Goal: Task Accomplishment & Management: Use online tool/utility

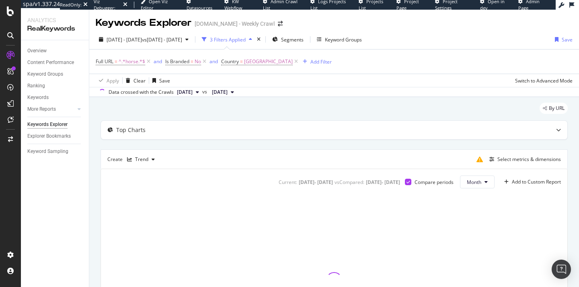
click at [118, 5] on div "Viz Debugger:" at bounding box center [108, 4] width 28 height 12
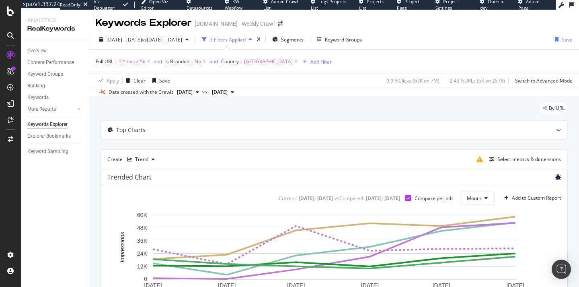
click at [558, 174] on icon "bug" at bounding box center [559, 177] width 6 height 6
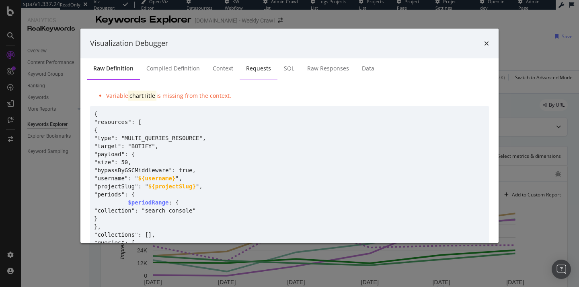
click at [253, 67] on div "Requests" at bounding box center [258, 68] width 25 height 8
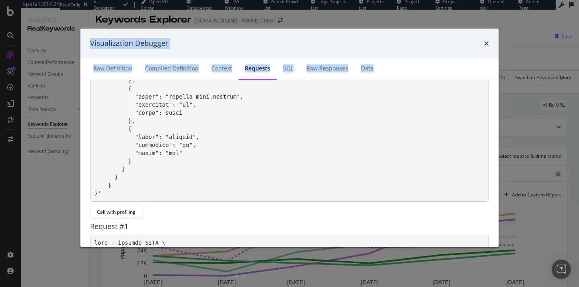
scroll to position [581, 0]
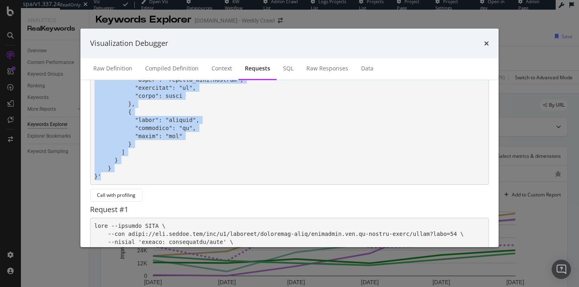
drag, startPoint x: 93, startPoint y: 111, endPoint x: 119, endPoint y: 172, distance: 66.7
copy pre "curl --request POST \ --url [URL][DOMAIN_NAME] \ --header 'accept: application/…"
click at [522, 229] on div "Visualization Debugger Raw Definition Compiled Definition Context Requests SQL …" at bounding box center [289, 143] width 579 height 287
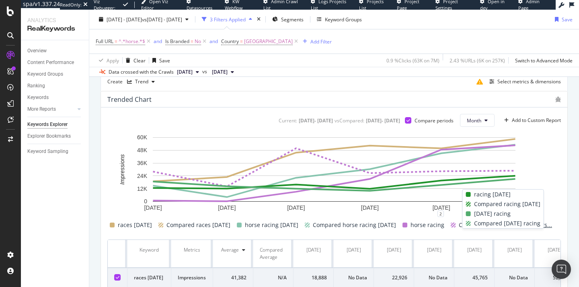
scroll to position [48, 0]
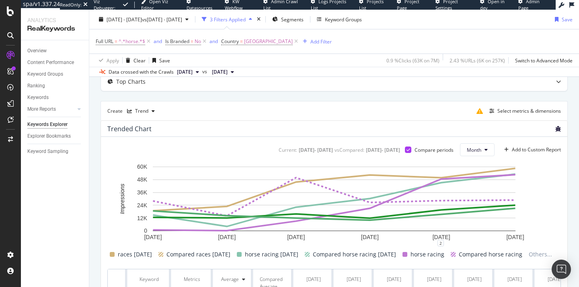
click at [558, 126] on icon "bug" at bounding box center [559, 129] width 6 height 6
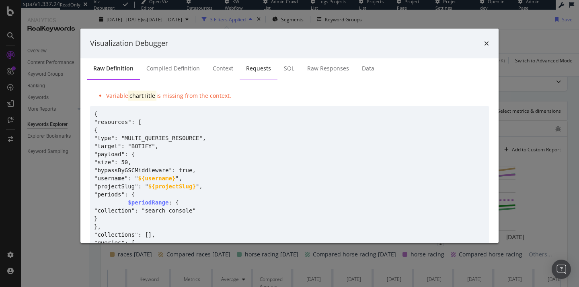
click at [255, 70] on div "Requests" at bounding box center [258, 68] width 25 height 8
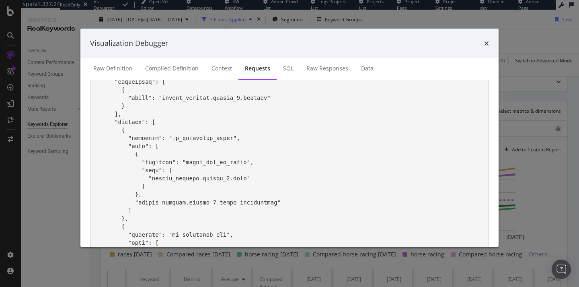
scroll to position [181, 0]
